Goal: Transaction & Acquisition: Purchase product/service

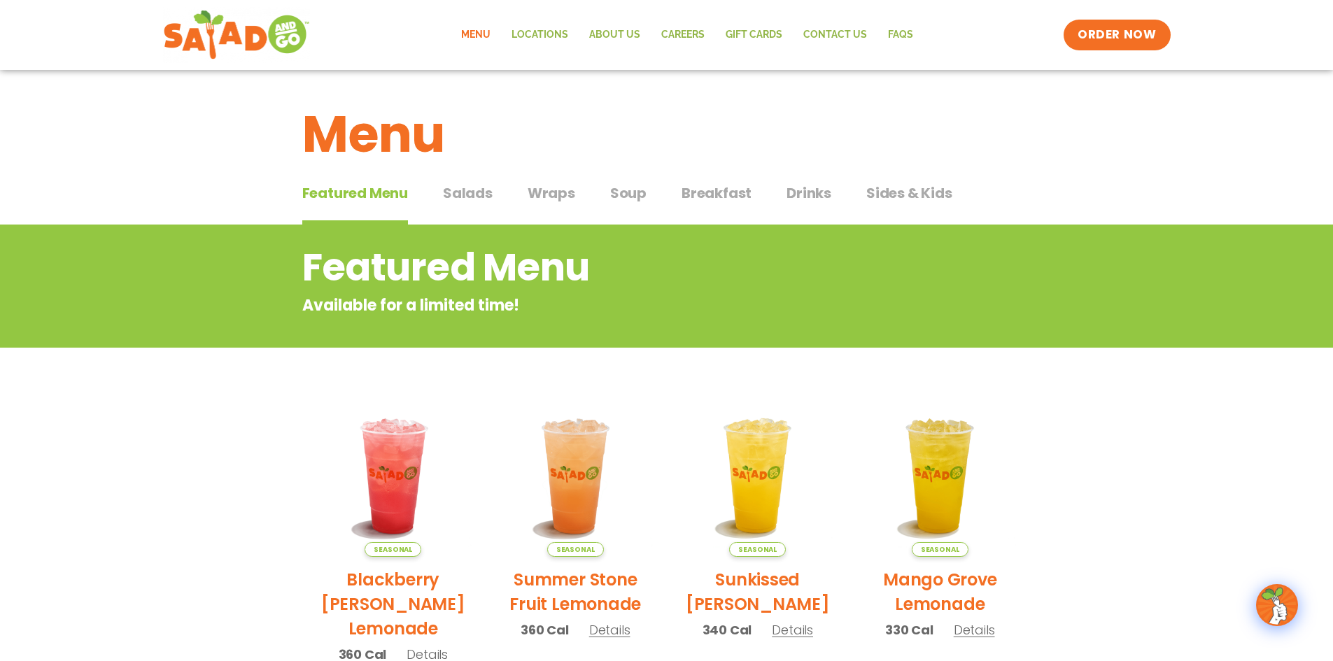
click at [467, 197] on span "Salads" at bounding box center [468, 193] width 50 height 21
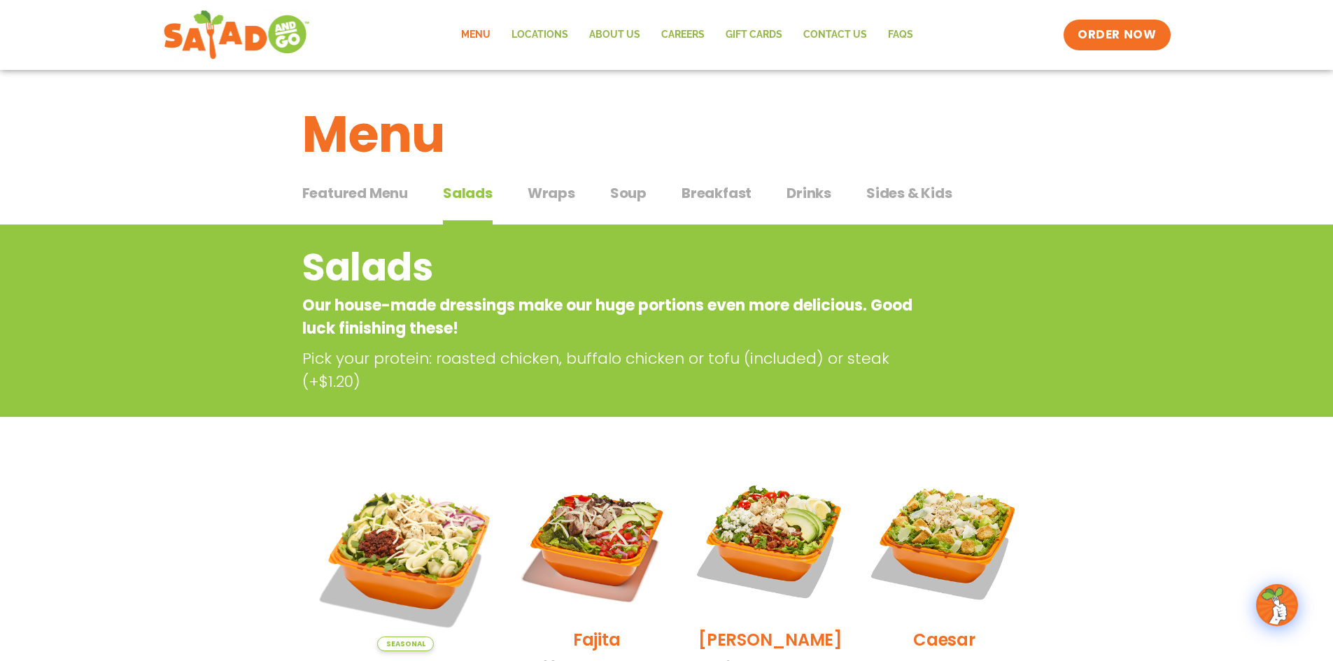
click at [727, 186] on span "Breakfast" at bounding box center [717, 193] width 70 height 21
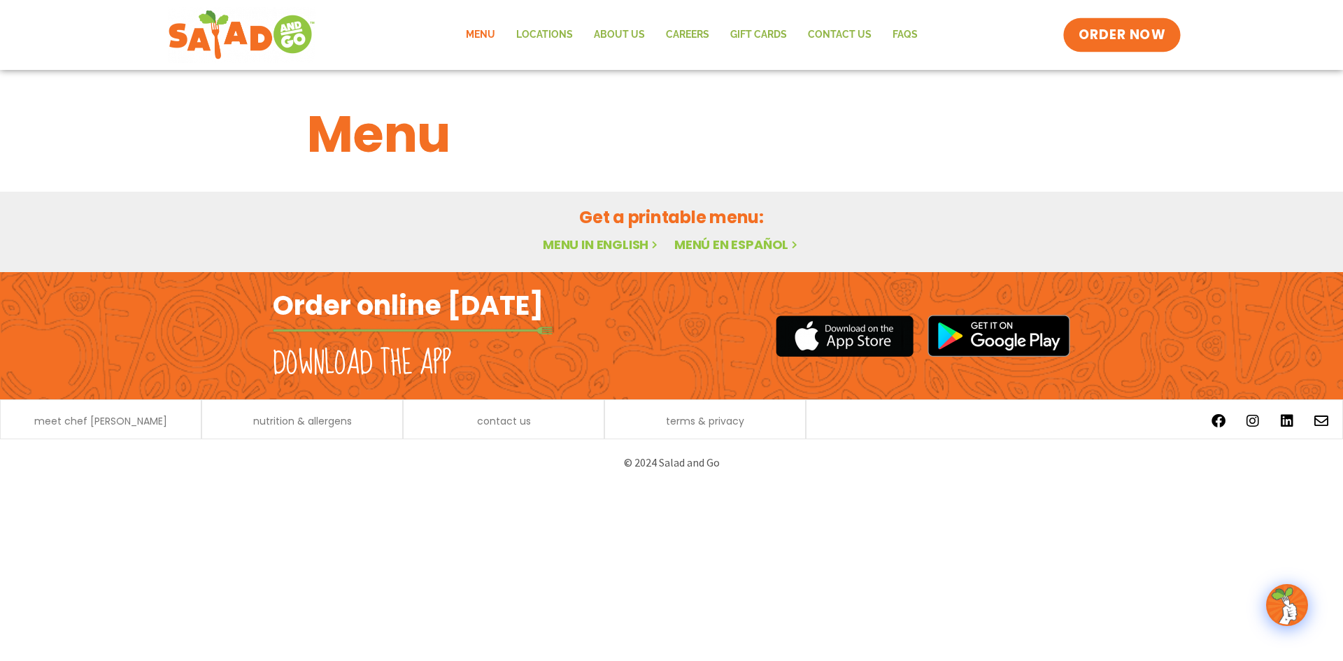
click at [1085, 26] on span "ORDER NOW" at bounding box center [1122, 35] width 87 height 18
